Goal: Task Accomplishment & Management: Use online tool/utility

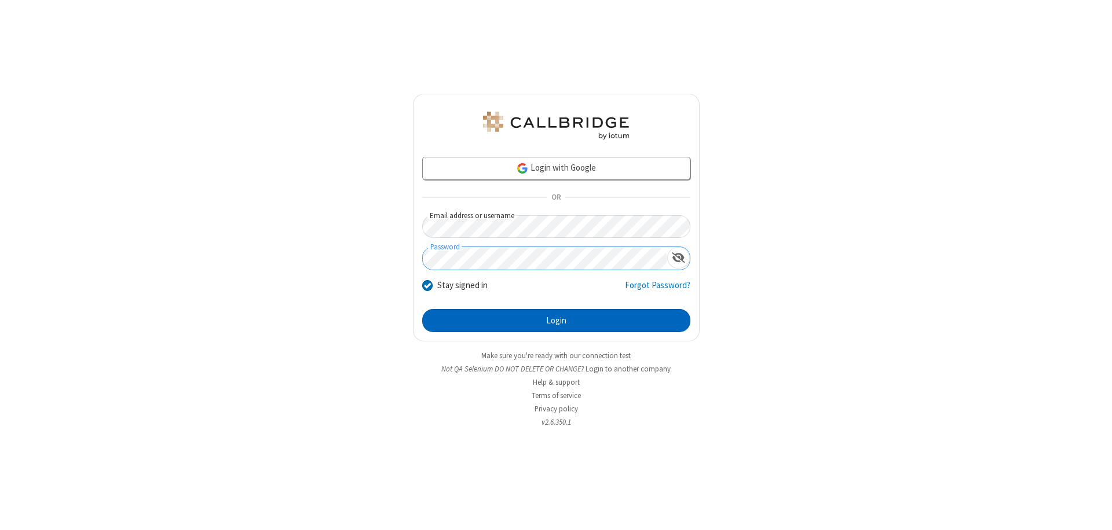
click at [556, 321] on button "Login" at bounding box center [556, 320] width 268 height 23
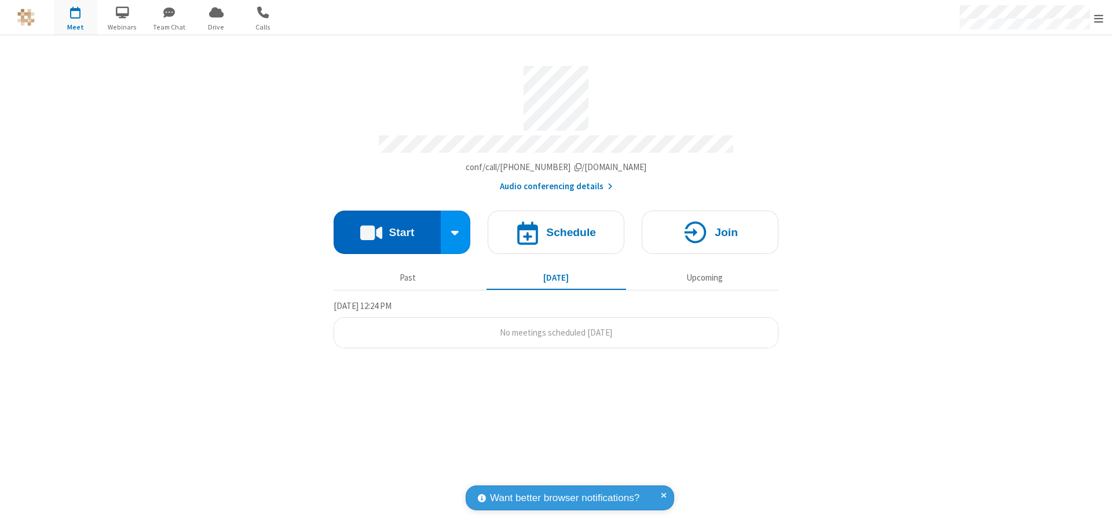
click at [387, 227] on button "Start" at bounding box center [387, 232] width 107 height 43
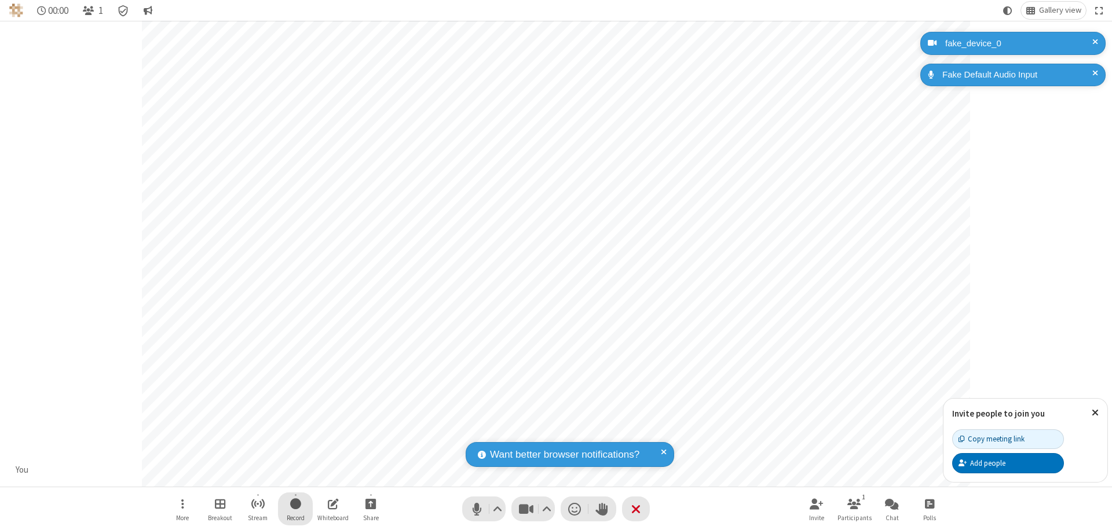
click at [295, 509] on span "Start recording" at bounding box center [295, 504] width 11 height 14
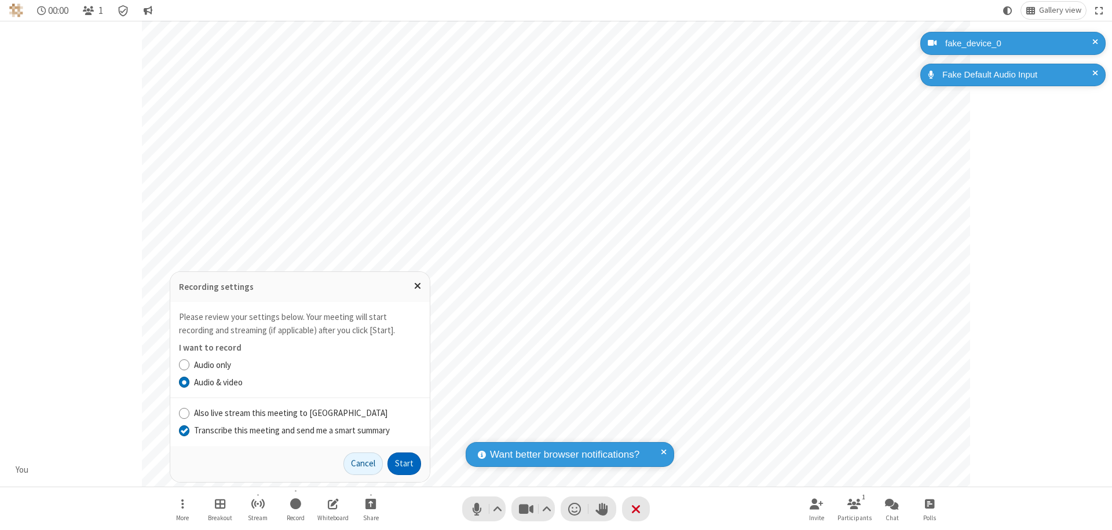
click at [184, 430] on input "Transcribe this meeting and send me a smart summary" at bounding box center [184, 430] width 11 height 12
click at [404, 464] on button "Start" at bounding box center [404, 464] width 34 height 23
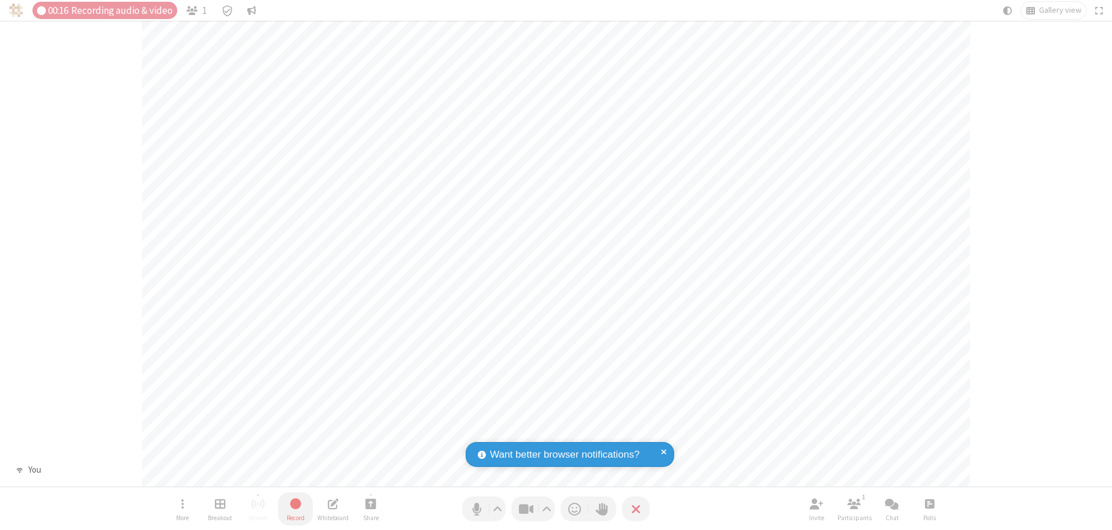
click at [295, 509] on span "Stop recording" at bounding box center [294, 504] width 13 height 14
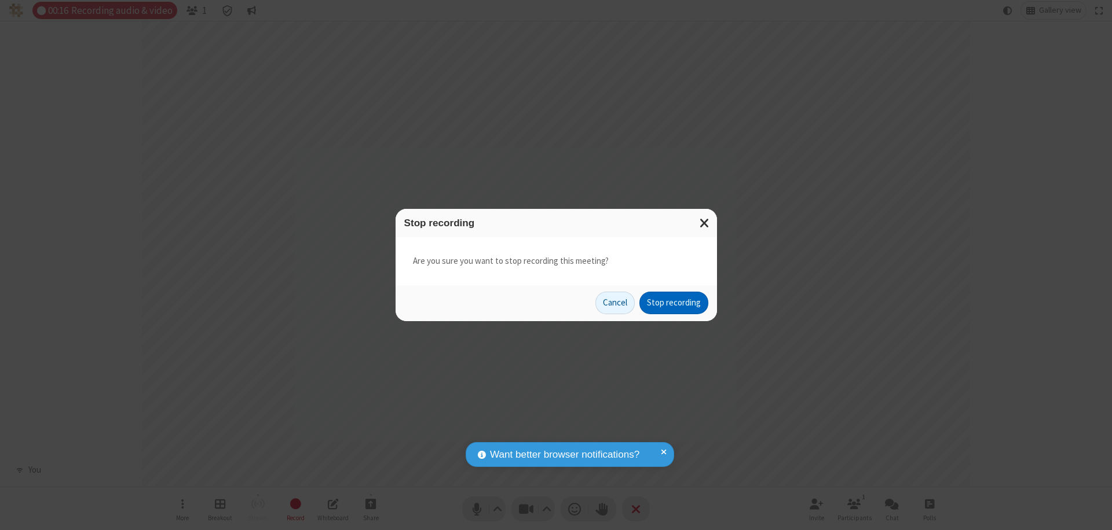
click at [673, 303] on button "Stop recording" at bounding box center [673, 303] width 69 height 23
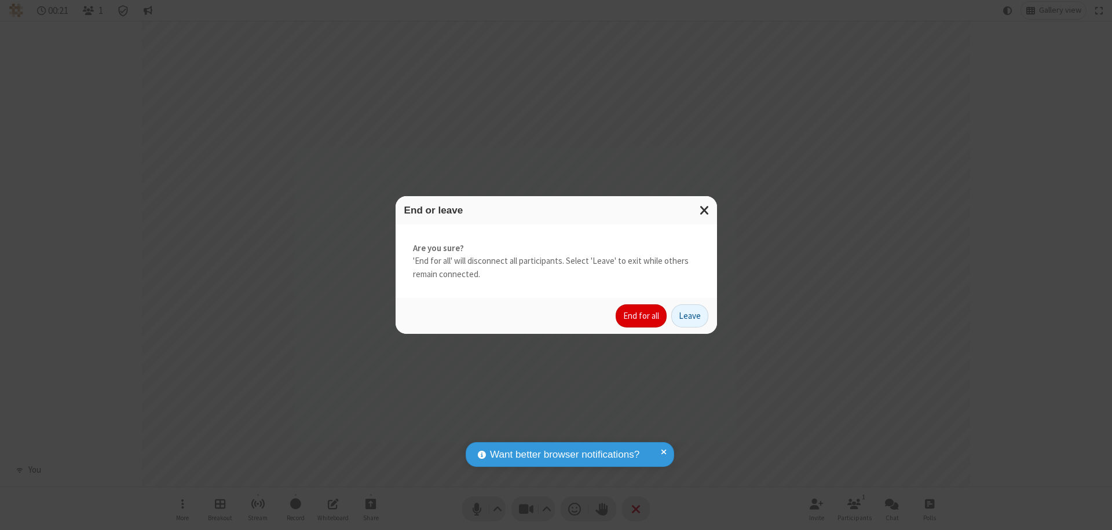
click at [642, 316] on button "End for all" at bounding box center [641, 316] width 51 height 23
